Goal: Download file/media

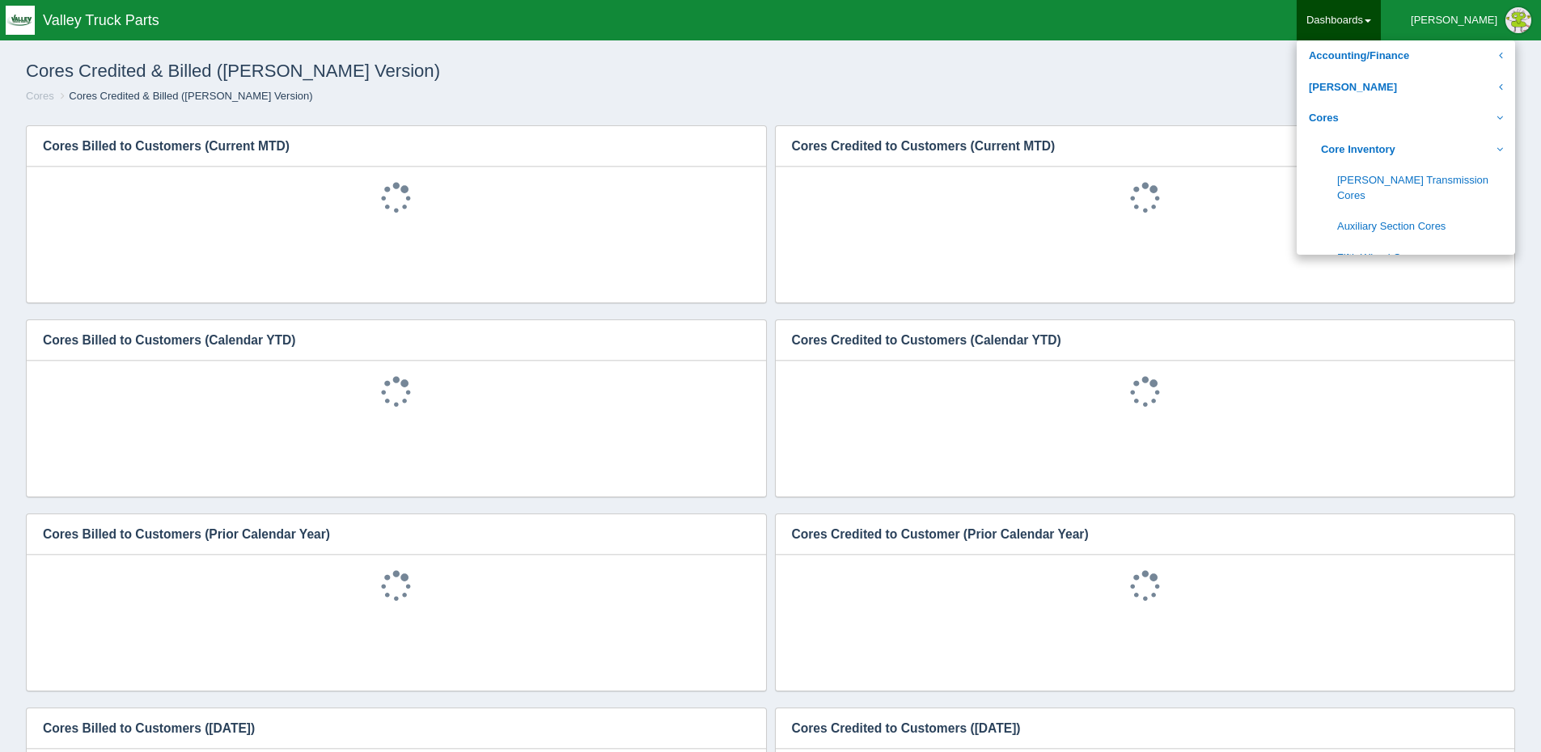
scroll to position [243, 0]
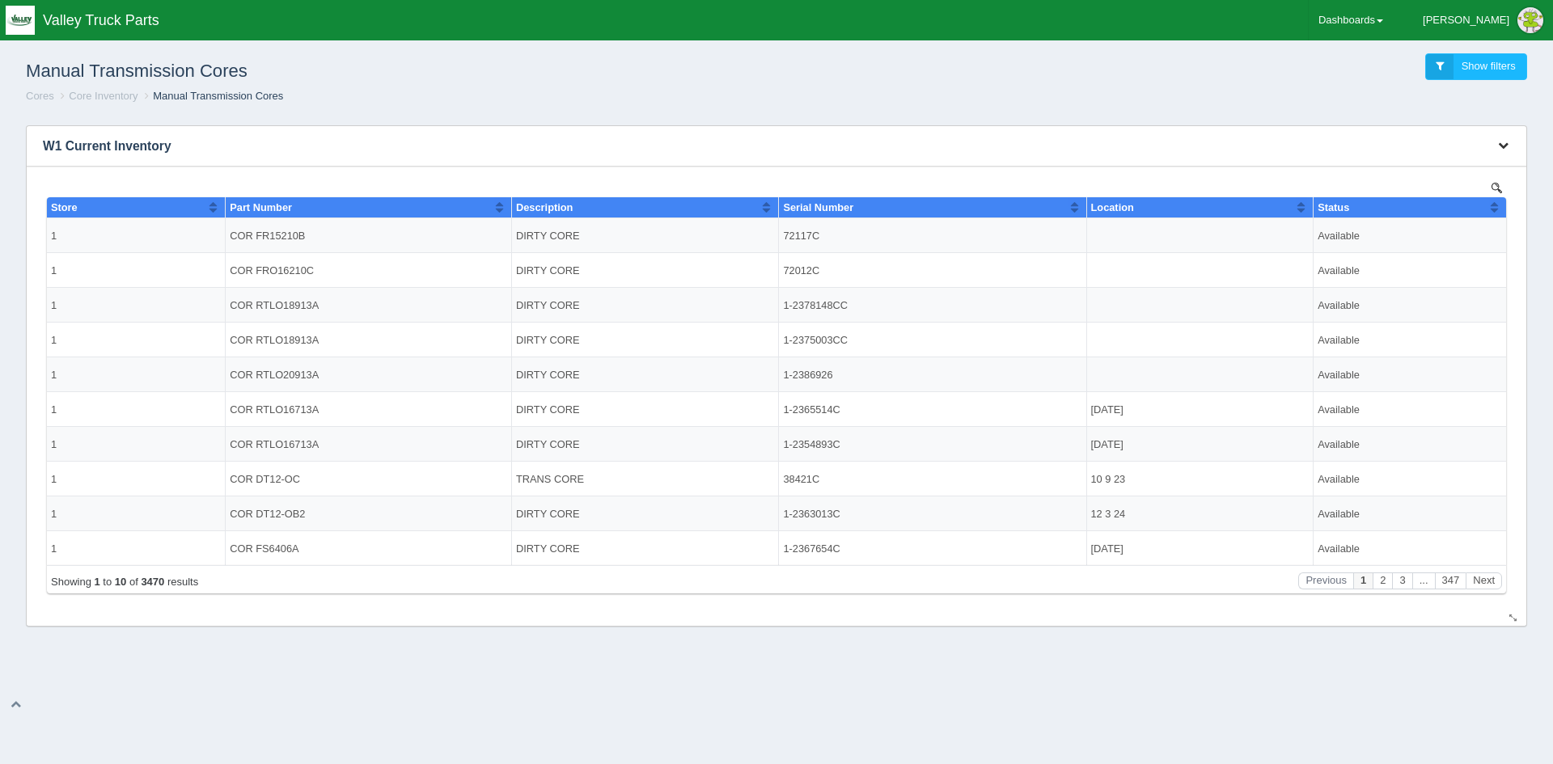
click at [1507, 147] on icon "button" at bounding box center [1503, 145] width 11 height 11
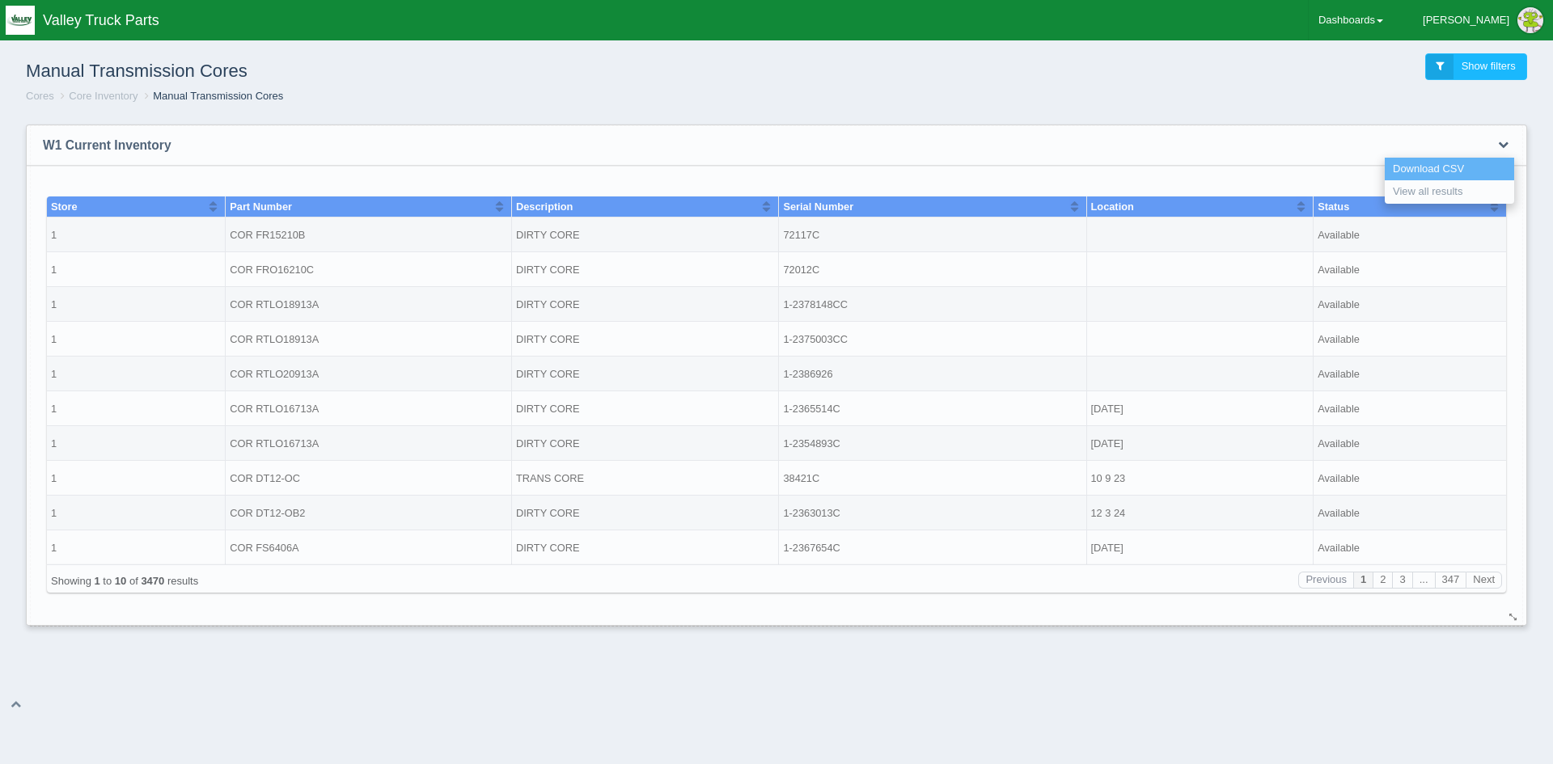
click at [1437, 165] on link "Download CSV" at bounding box center [1449, 169] width 129 height 23
click at [1424, 168] on link "Download CSV" at bounding box center [1449, 169] width 129 height 23
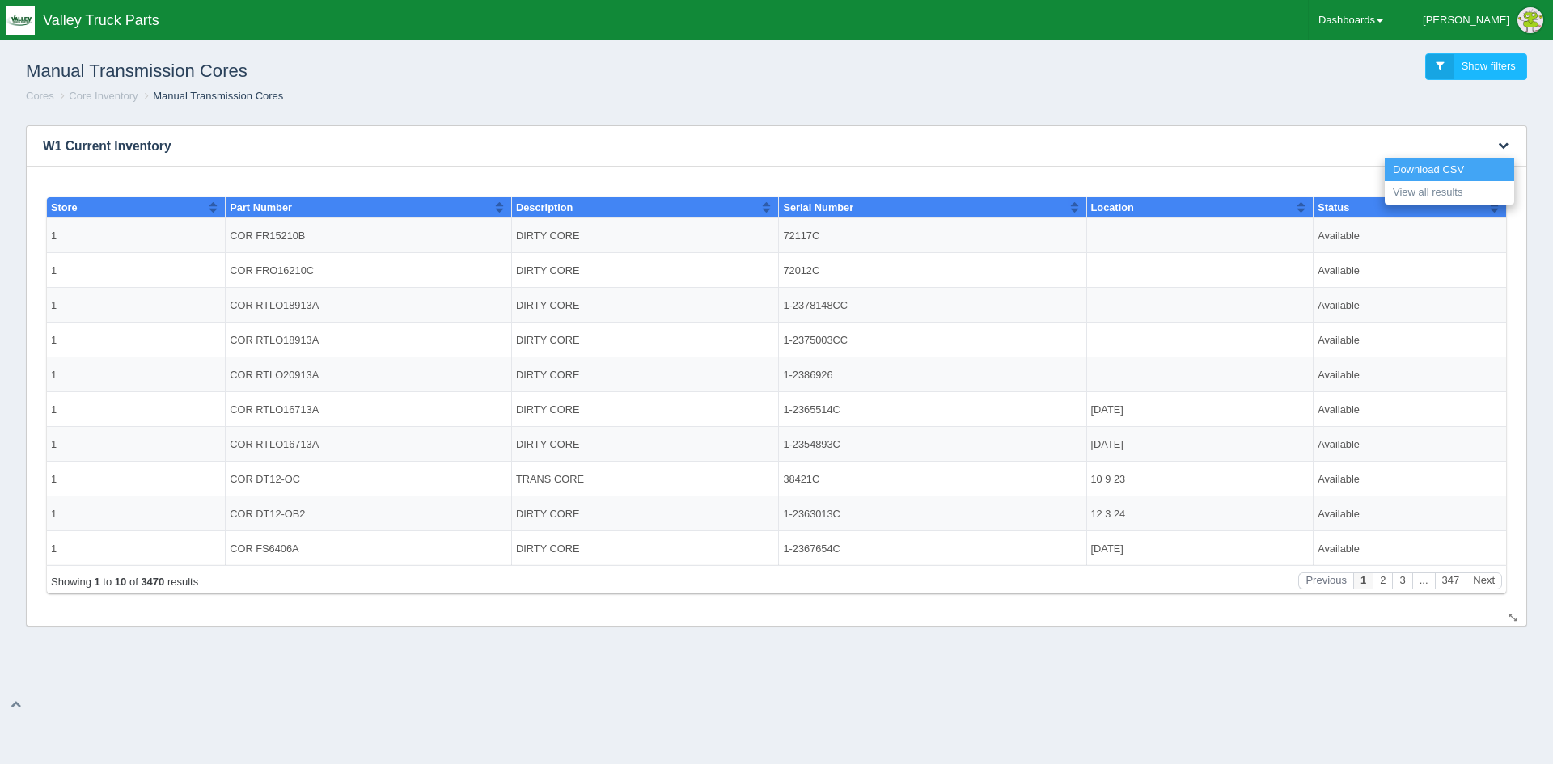
click at [1431, 168] on link "Download CSV" at bounding box center [1449, 170] width 129 height 23
